Goal: Information Seeking & Learning: Learn about a topic

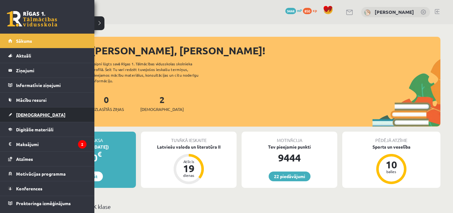
click at [25, 113] on span "[DEMOGRAPHIC_DATA]" at bounding box center [40, 115] width 49 height 6
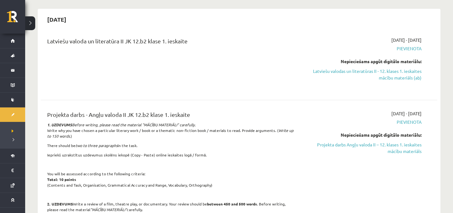
scroll to position [44, 0]
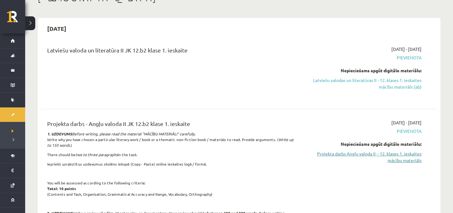
click at [325, 155] on link "Projekta darbs Angļu valoda II – 12. klases 1. ieskaites mācību materiāls" at bounding box center [362, 157] width 119 height 13
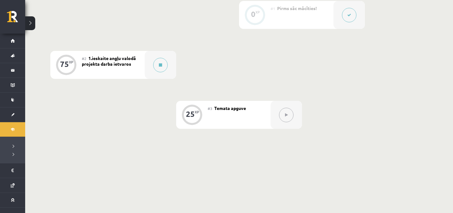
scroll to position [168, 0]
click at [140, 67] on div "#2 1.ieskaite angļu valodā projekta darba ietvaros" at bounding box center [113, 66] width 63 height 28
click at [149, 69] on div at bounding box center [160, 66] width 31 height 28
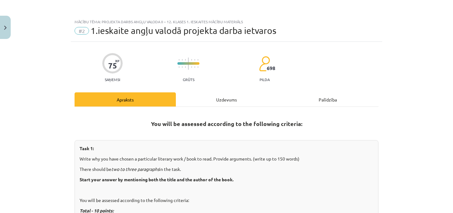
scroll to position [314, 0]
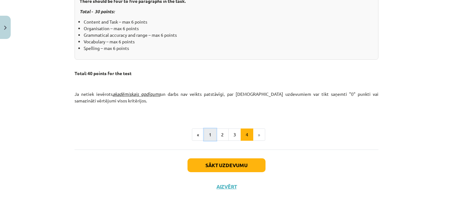
click at [208, 134] on button "1" at bounding box center [210, 135] width 13 height 13
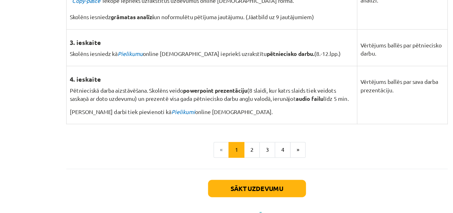
scroll to position [495, 0]
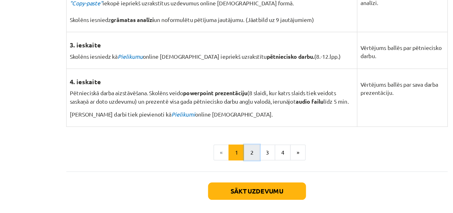
click at [219, 139] on button "2" at bounding box center [222, 136] width 13 height 13
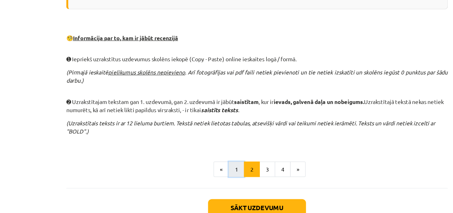
click at [212, 135] on button "1" at bounding box center [210, 135] width 13 height 13
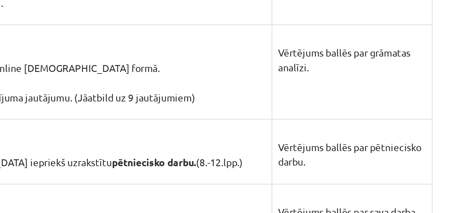
scroll to position [437, 0]
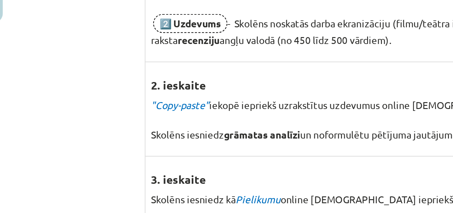
click at [139, 73] on p ""Copy-paste" iekopē iepriekš uzrakstītus uzdevumus online ieskaites formā. Skol…" at bounding box center [190, 83] width 226 height 20
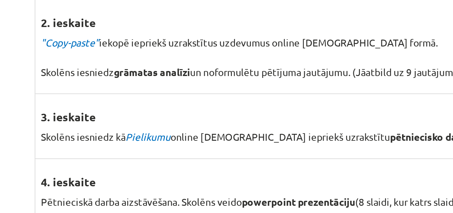
scroll to position [456, 0]
